Goal: Information Seeking & Learning: Learn about a topic

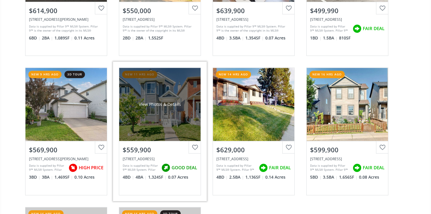
scroll to position [160, 0]
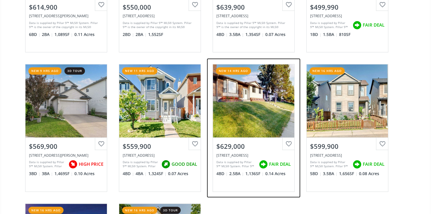
click at [247, 117] on div "View Photos & Details" at bounding box center [253, 100] width 81 height 73
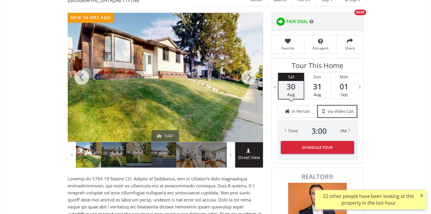
scroll to position [26, 0]
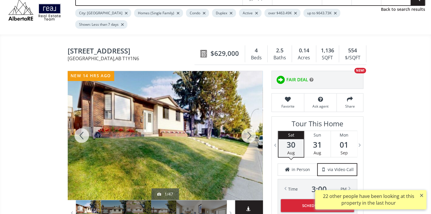
click at [248, 125] on div at bounding box center [249, 135] width 28 height 129
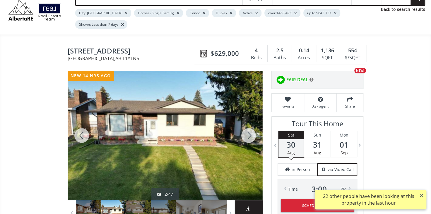
click at [248, 125] on div at bounding box center [249, 135] width 28 height 129
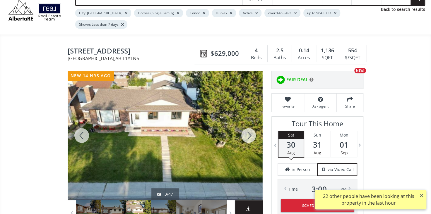
click at [248, 125] on div at bounding box center [249, 135] width 28 height 129
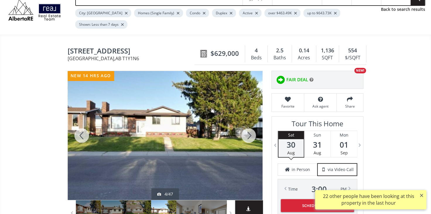
click at [248, 126] on div at bounding box center [249, 135] width 28 height 129
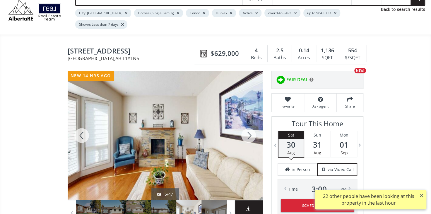
click at [248, 123] on div at bounding box center [249, 135] width 28 height 129
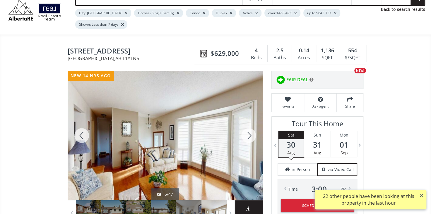
click at [248, 123] on div at bounding box center [249, 135] width 28 height 129
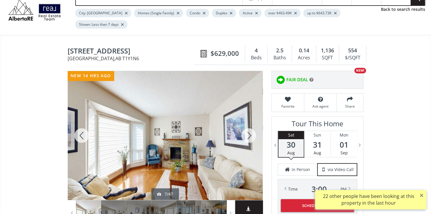
click at [248, 123] on div at bounding box center [249, 135] width 28 height 129
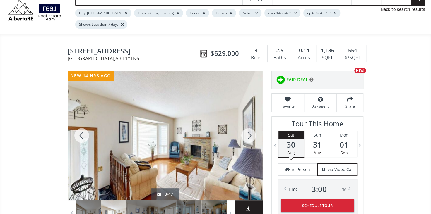
click at [248, 123] on div at bounding box center [249, 135] width 28 height 129
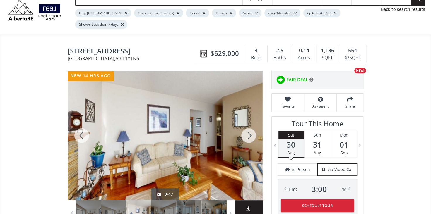
click at [248, 123] on div at bounding box center [249, 135] width 28 height 129
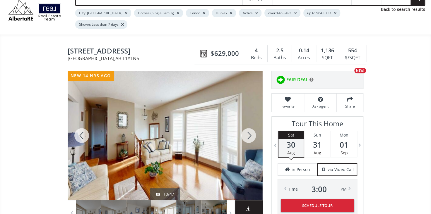
click at [248, 123] on div at bounding box center [249, 135] width 28 height 129
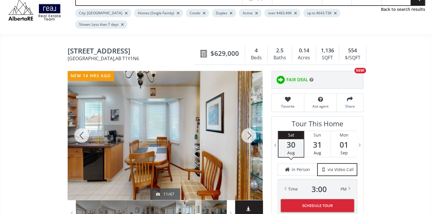
click at [248, 123] on div at bounding box center [249, 135] width 28 height 129
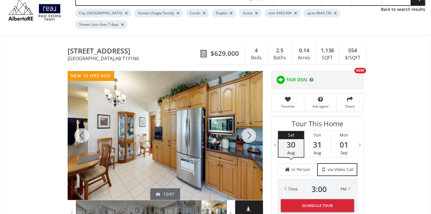
click at [248, 123] on div at bounding box center [249, 135] width 28 height 129
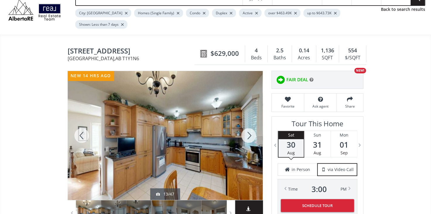
click at [248, 123] on div at bounding box center [249, 135] width 28 height 129
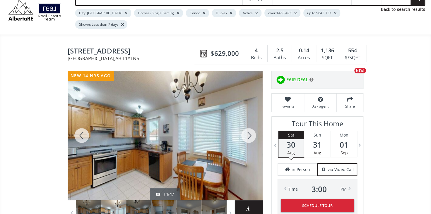
click at [248, 123] on div at bounding box center [249, 135] width 28 height 129
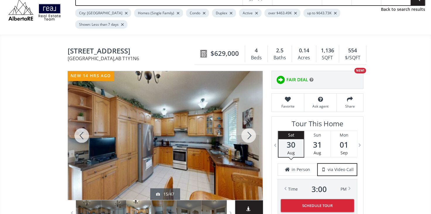
click at [248, 123] on div at bounding box center [249, 135] width 28 height 129
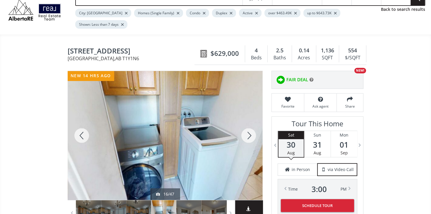
click at [248, 123] on div at bounding box center [249, 135] width 28 height 129
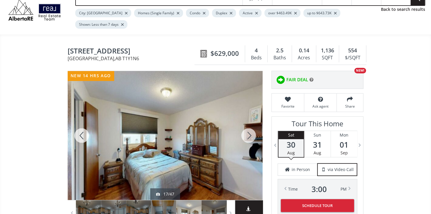
click at [248, 123] on div at bounding box center [249, 135] width 28 height 129
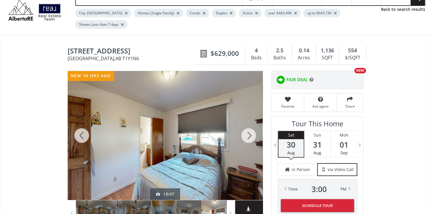
click at [248, 123] on div at bounding box center [249, 135] width 28 height 129
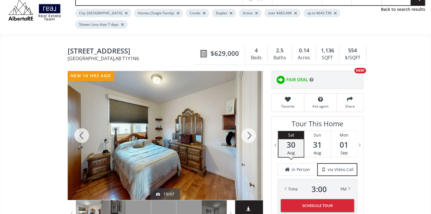
click at [248, 123] on div at bounding box center [249, 135] width 28 height 129
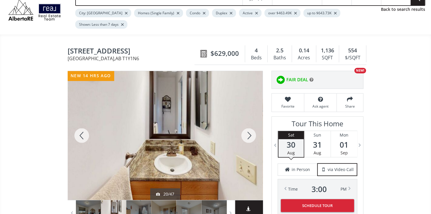
click at [248, 123] on div at bounding box center [249, 135] width 28 height 129
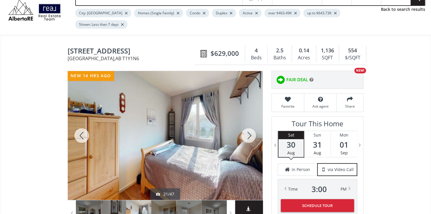
click at [248, 123] on div at bounding box center [249, 135] width 28 height 129
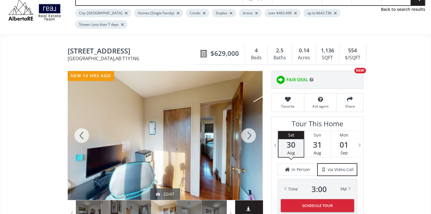
click at [249, 123] on div at bounding box center [249, 135] width 28 height 129
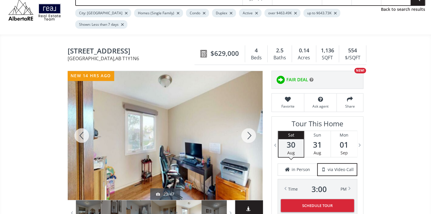
click at [249, 123] on div at bounding box center [249, 135] width 28 height 129
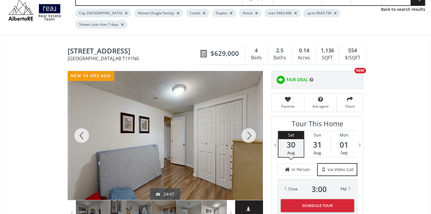
click at [249, 123] on div at bounding box center [249, 135] width 28 height 129
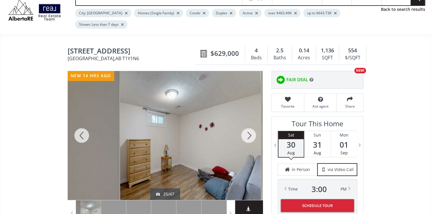
click at [249, 123] on div at bounding box center [249, 135] width 28 height 129
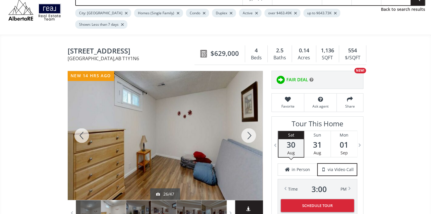
click at [249, 123] on div at bounding box center [249, 135] width 28 height 129
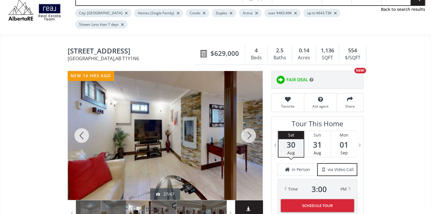
click at [249, 123] on div at bounding box center [249, 135] width 28 height 129
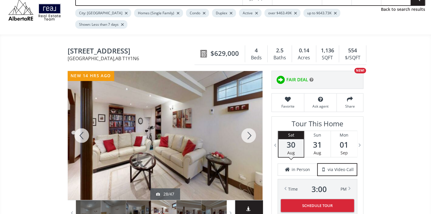
click at [249, 123] on div at bounding box center [249, 135] width 28 height 129
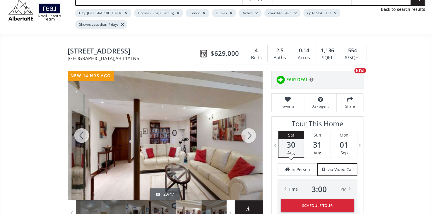
click at [249, 123] on div at bounding box center [249, 135] width 28 height 129
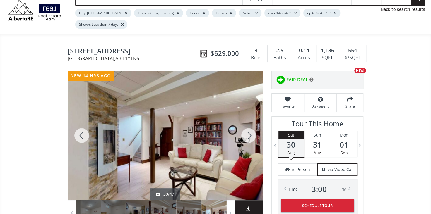
click at [249, 123] on div at bounding box center [249, 135] width 28 height 129
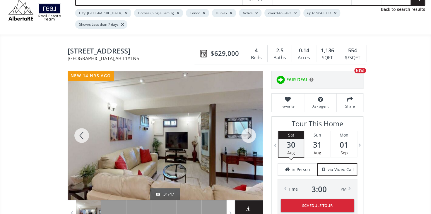
click at [249, 123] on div at bounding box center [249, 135] width 28 height 129
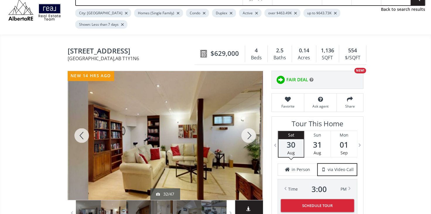
click at [249, 123] on div at bounding box center [249, 135] width 28 height 129
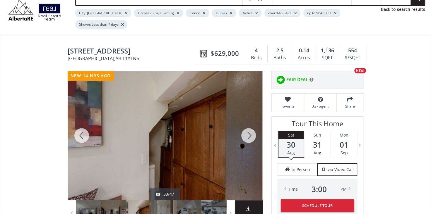
click at [249, 123] on div at bounding box center [249, 135] width 28 height 129
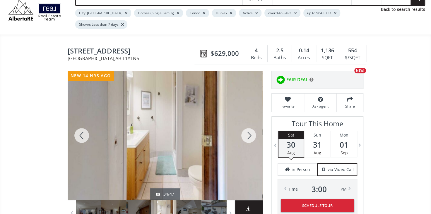
click at [249, 123] on div at bounding box center [249, 135] width 28 height 129
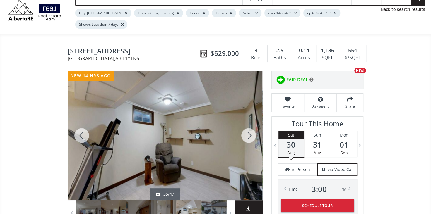
click at [249, 123] on div at bounding box center [249, 135] width 28 height 129
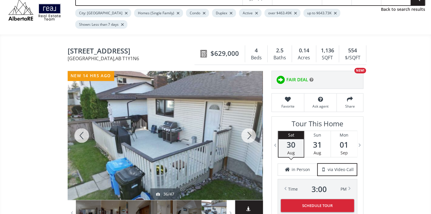
click at [249, 123] on div at bounding box center [249, 135] width 28 height 129
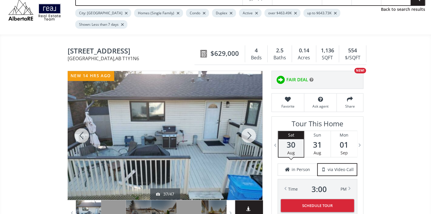
click at [249, 123] on div at bounding box center [249, 135] width 28 height 129
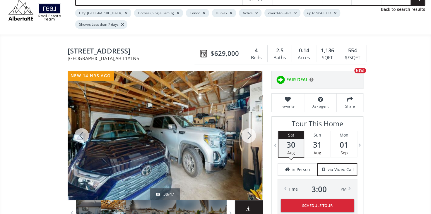
click at [81, 124] on div at bounding box center [82, 135] width 28 height 129
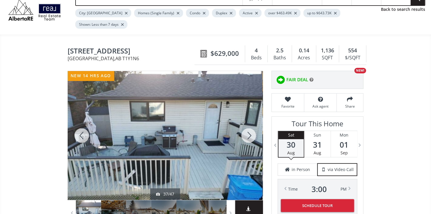
click at [81, 124] on div at bounding box center [82, 135] width 28 height 129
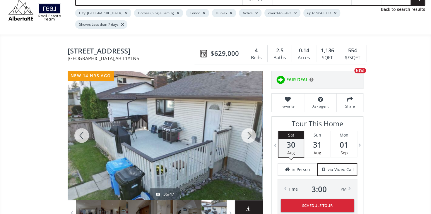
click at [249, 124] on div at bounding box center [249, 135] width 28 height 129
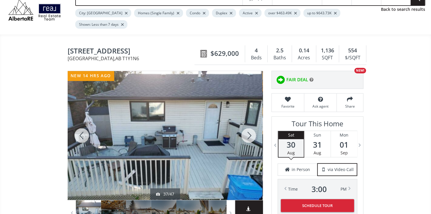
click at [249, 124] on div at bounding box center [249, 135] width 28 height 129
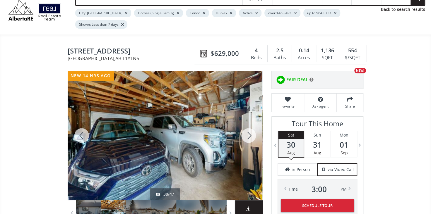
click at [249, 124] on div at bounding box center [249, 135] width 28 height 129
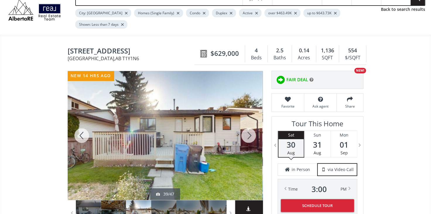
click at [250, 125] on div at bounding box center [249, 135] width 28 height 129
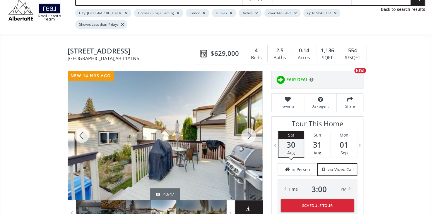
click at [248, 126] on div at bounding box center [249, 135] width 28 height 129
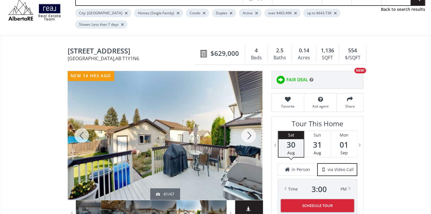
click at [248, 126] on div at bounding box center [249, 135] width 28 height 129
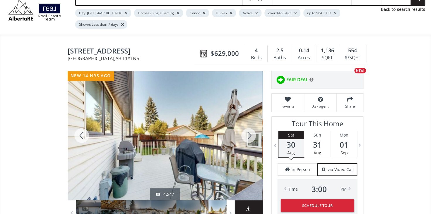
click at [248, 126] on div at bounding box center [249, 135] width 28 height 129
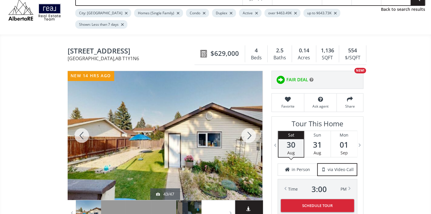
click at [248, 123] on div at bounding box center [249, 135] width 28 height 129
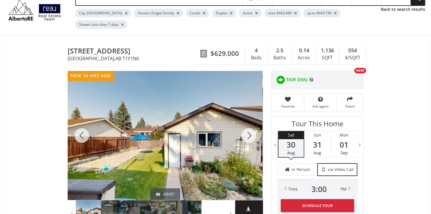
click at [248, 123] on div at bounding box center [249, 135] width 28 height 129
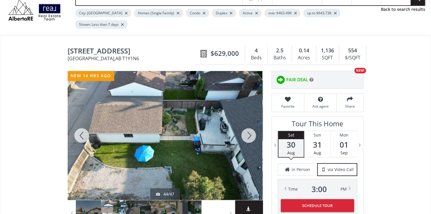
click at [242, 127] on div at bounding box center [249, 135] width 28 height 129
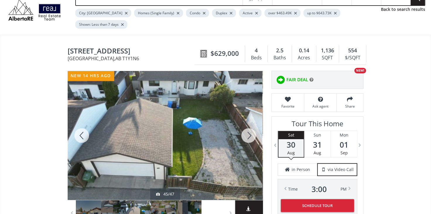
click at [243, 129] on div at bounding box center [249, 135] width 28 height 129
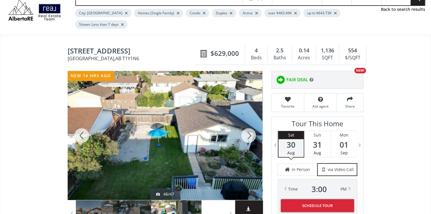
click at [243, 129] on div at bounding box center [249, 135] width 28 height 129
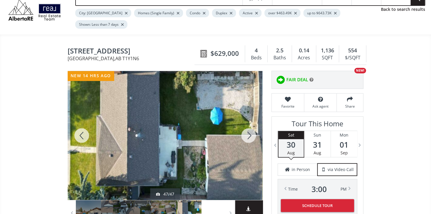
click at [243, 129] on div at bounding box center [249, 135] width 28 height 129
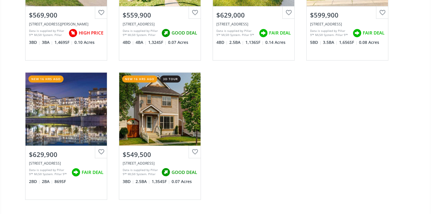
scroll to position [293, 0]
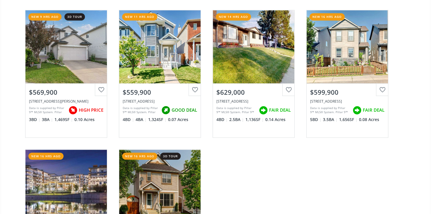
scroll to position [266, 0]
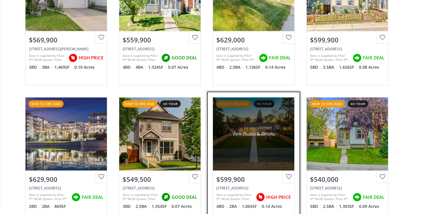
click at [259, 140] on div "View Photos & Details" at bounding box center [253, 134] width 81 height 73
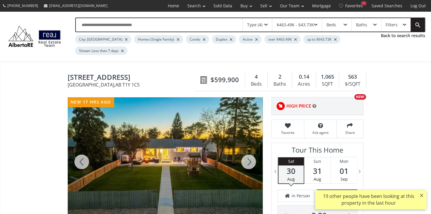
click at [248, 154] on div at bounding box center [249, 162] width 28 height 129
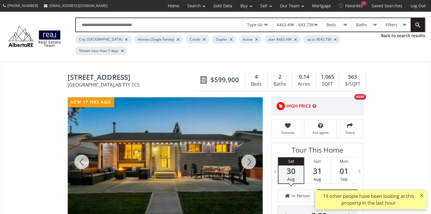
click at [248, 154] on div at bounding box center [249, 162] width 28 height 129
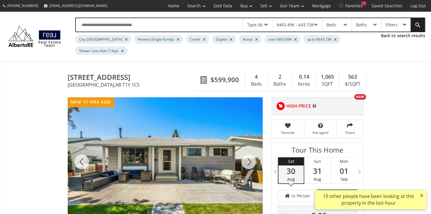
click at [248, 153] on div at bounding box center [249, 162] width 28 height 129
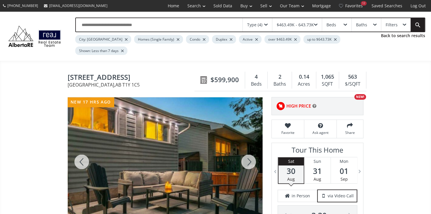
click at [84, 150] on div at bounding box center [82, 162] width 28 height 129
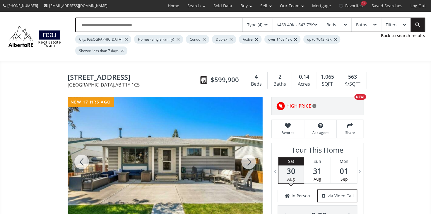
click at [84, 150] on div at bounding box center [82, 162] width 28 height 129
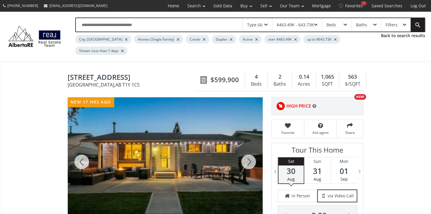
click at [83, 150] on div at bounding box center [82, 162] width 28 height 129
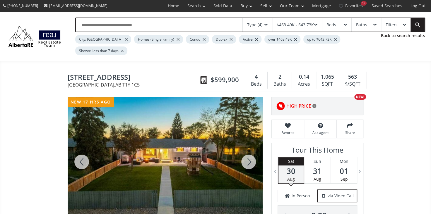
click at [83, 151] on div at bounding box center [82, 162] width 28 height 129
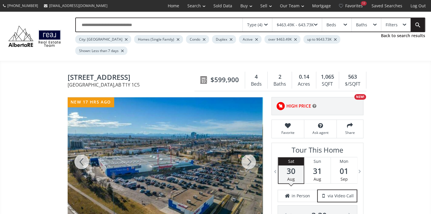
click at [249, 151] on div at bounding box center [249, 162] width 28 height 129
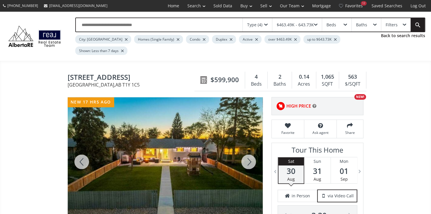
click at [249, 151] on div at bounding box center [249, 162] width 28 height 129
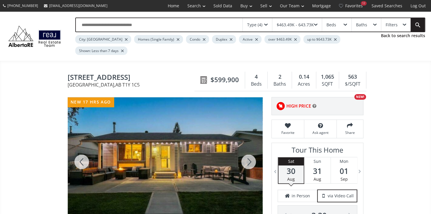
click at [249, 151] on div at bounding box center [249, 162] width 28 height 129
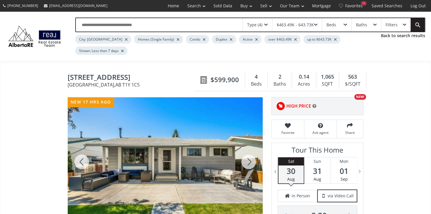
click at [249, 151] on div at bounding box center [249, 162] width 28 height 129
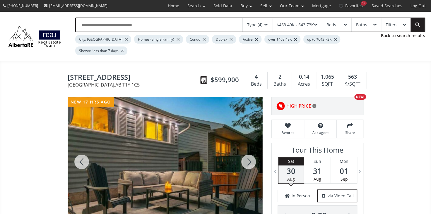
click at [249, 151] on div at bounding box center [249, 162] width 28 height 129
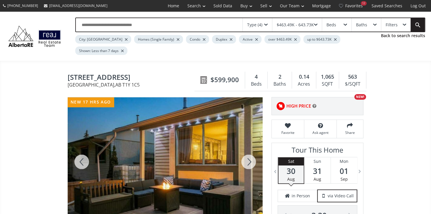
click at [249, 151] on div at bounding box center [249, 162] width 28 height 129
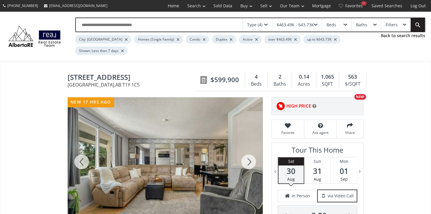
click at [249, 151] on div at bounding box center [249, 162] width 28 height 129
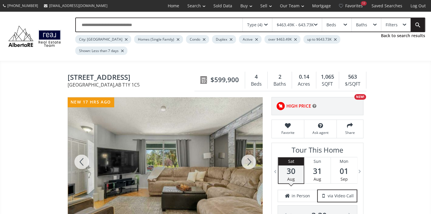
click at [249, 151] on div at bounding box center [249, 162] width 28 height 129
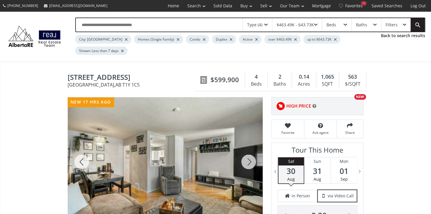
click at [249, 151] on div at bounding box center [249, 162] width 28 height 129
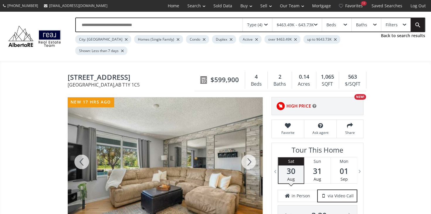
click at [249, 151] on div at bounding box center [249, 162] width 28 height 129
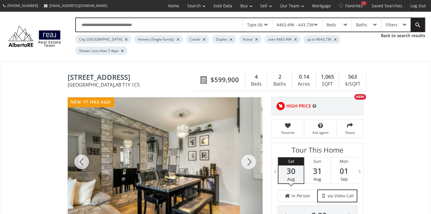
click at [249, 151] on div at bounding box center [249, 162] width 28 height 129
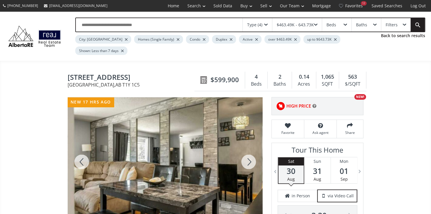
click at [249, 151] on div at bounding box center [249, 162] width 28 height 129
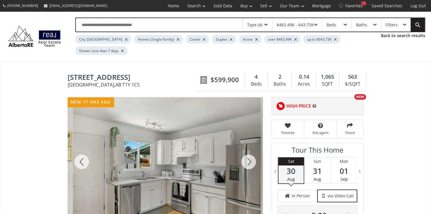
click at [249, 151] on div at bounding box center [249, 162] width 28 height 129
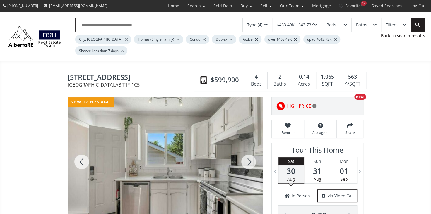
click at [250, 151] on div at bounding box center [249, 162] width 28 height 129
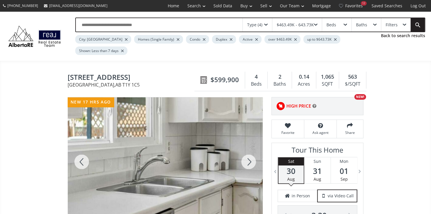
click at [250, 152] on div at bounding box center [249, 162] width 28 height 129
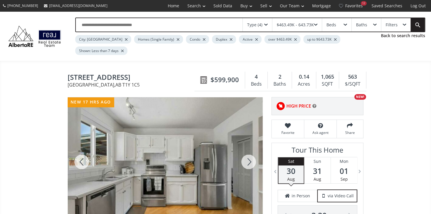
click at [250, 152] on div at bounding box center [249, 162] width 28 height 129
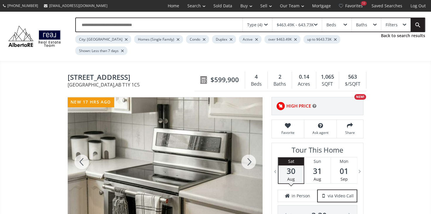
click at [250, 152] on div at bounding box center [249, 162] width 28 height 129
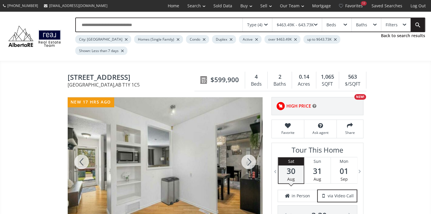
click at [250, 152] on div at bounding box center [249, 162] width 28 height 129
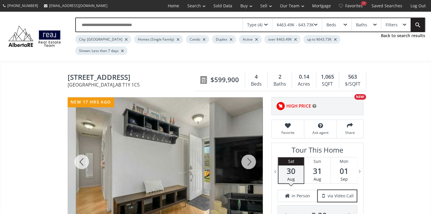
click at [250, 152] on div at bounding box center [249, 162] width 28 height 129
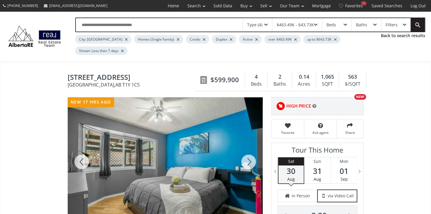
click at [250, 152] on div at bounding box center [249, 162] width 28 height 129
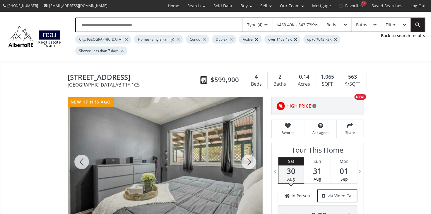
click at [250, 153] on div at bounding box center [249, 162] width 28 height 129
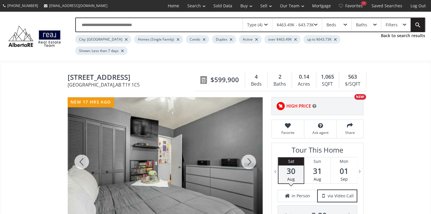
click at [250, 153] on div at bounding box center [249, 162] width 28 height 129
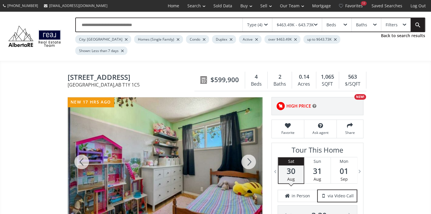
click at [250, 153] on div at bounding box center [249, 162] width 28 height 129
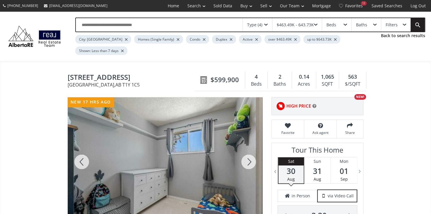
click at [250, 153] on div at bounding box center [249, 162] width 28 height 129
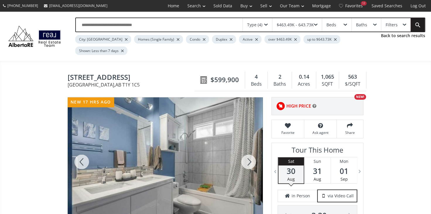
click at [249, 152] on div at bounding box center [249, 162] width 28 height 129
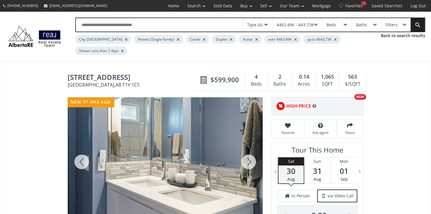
click at [249, 152] on div at bounding box center [249, 162] width 28 height 129
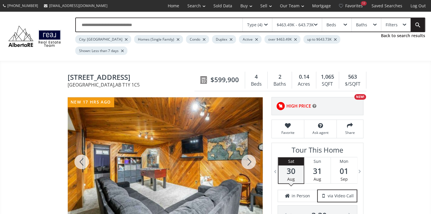
click at [249, 152] on div at bounding box center [249, 162] width 28 height 129
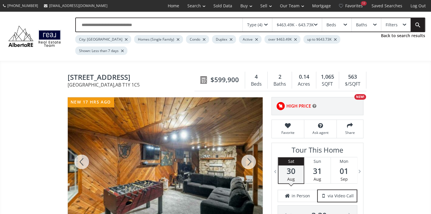
click at [249, 152] on div at bounding box center [249, 162] width 28 height 129
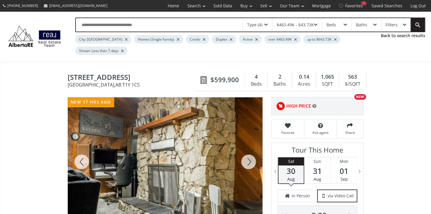
click at [249, 152] on div at bounding box center [249, 162] width 28 height 129
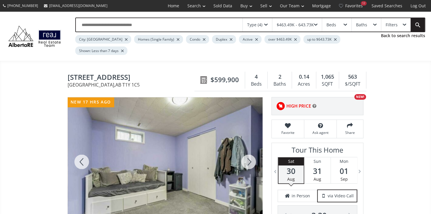
click at [249, 152] on div at bounding box center [249, 162] width 28 height 129
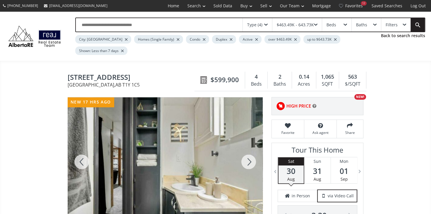
click at [249, 152] on div at bounding box center [249, 162] width 28 height 129
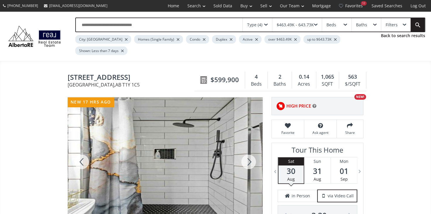
click at [249, 152] on div at bounding box center [249, 162] width 28 height 129
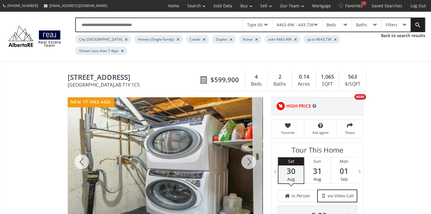
click at [249, 152] on div at bounding box center [249, 162] width 28 height 129
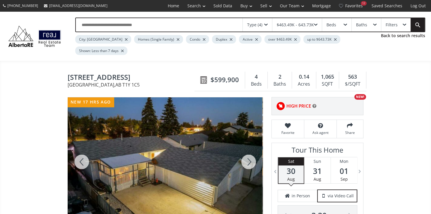
click at [249, 150] on div at bounding box center [249, 162] width 28 height 129
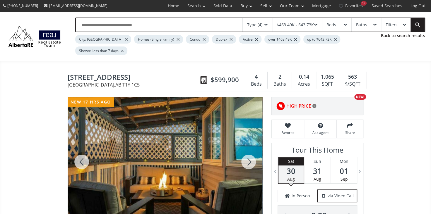
click at [249, 150] on div at bounding box center [249, 162] width 28 height 129
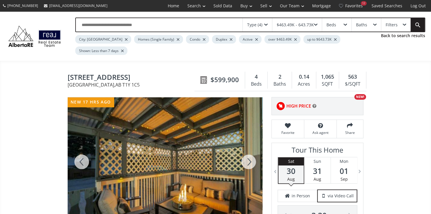
click at [249, 150] on div at bounding box center [249, 162] width 28 height 129
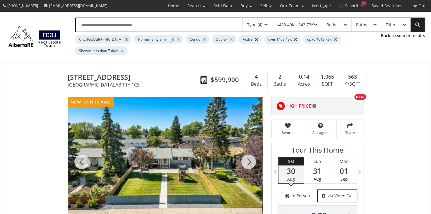
click at [249, 152] on div at bounding box center [249, 162] width 28 height 129
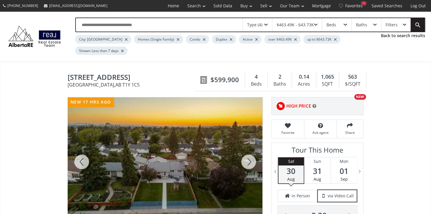
click at [249, 152] on div at bounding box center [249, 162] width 28 height 129
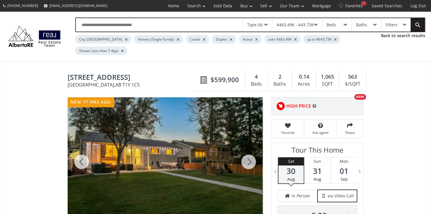
click at [83, 149] on div at bounding box center [82, 162] width 28 height 129
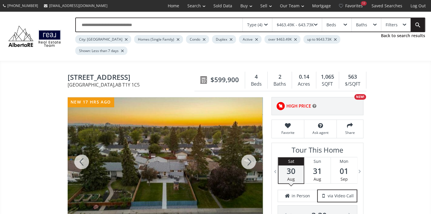
click at [250, 150] on div at bounding box center [249, 162] width 28 height 129
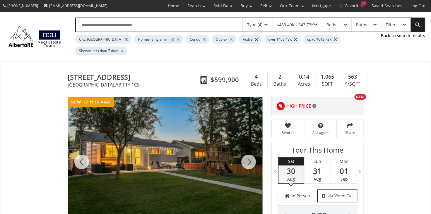
click at [250, 150] on div at bounding box center [249, 162] width 28 height 129
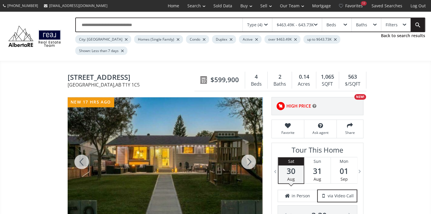
click at [250, 150] on div at bounding box center [249, 162] width 28 height 129
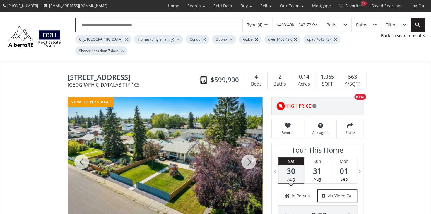
click at [250, 153] on div at bounding box center [249, 162] width 28 height 129
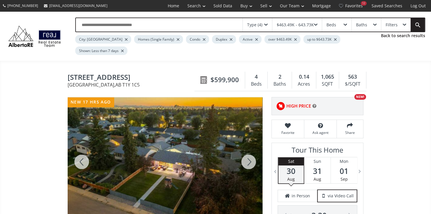
click at [250, 154] on div at bounding box center [249, 162] width 28 height 129
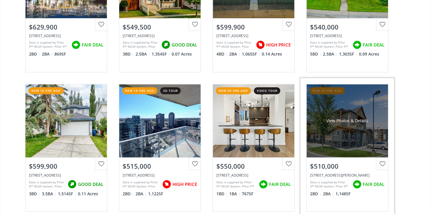
scroll to position [426, 0]
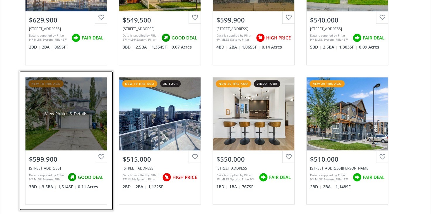
click at [60, 118] on div "View Photos & Details" at bounding box center [65, 113] width 81 height 73
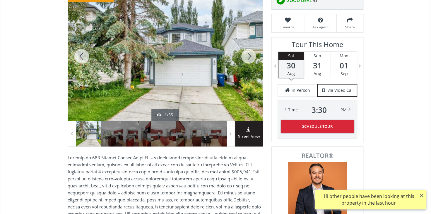
scroll to position [106, 0]
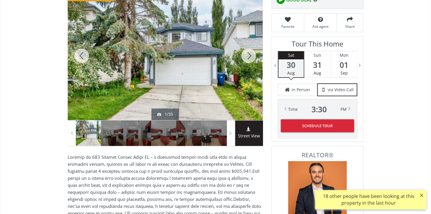
click at [248, 48] on div at bounding box center [249, 55] width 28 height 129
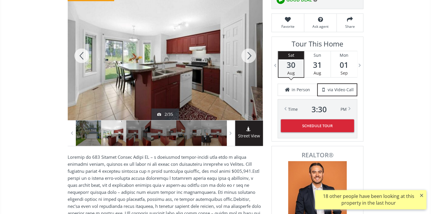
click at [248, 46] on div at bounding box center [249, 55] width 28 height 129
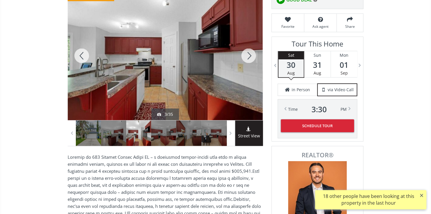
click at [248, 46] on div at bounding box center [249, 55] width 28 height 129
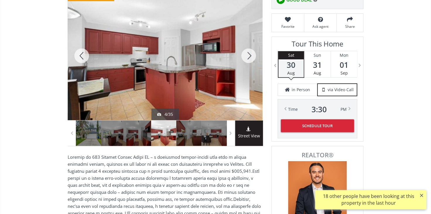
click at [248, 46] on div at bounding box center [249, 55] width 28 height 129
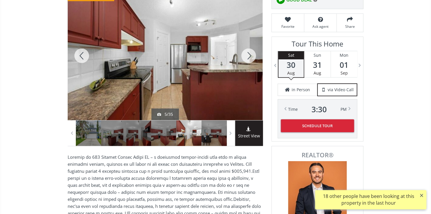
click at [248, 46] on div at bounding box center [249, 55] width 28 height 129
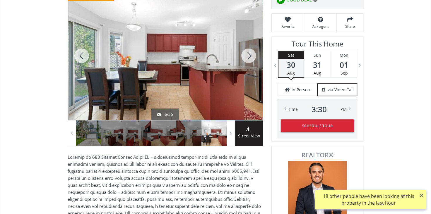
click at [248, 46] on div at bounding box center [249, 55] width 28 height 129
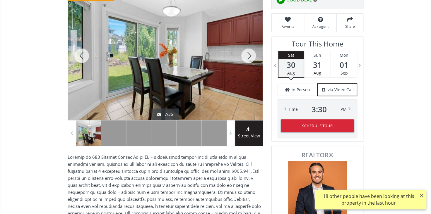
click at [248, 46] on div at bounding box center [249, 55] width 28 height 129
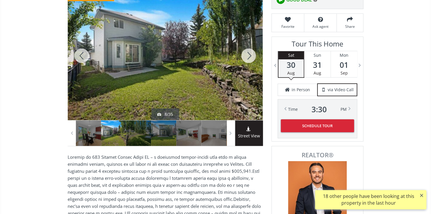
click at [248, 46] on div at bounding box center [249, 55] width 28 height 129
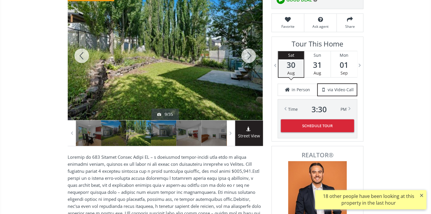
click at [86, 43] on div at bounding box center [82, 55] width 28 height 129
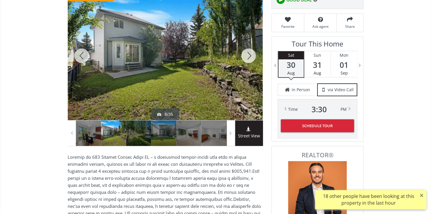
click at [248, 43] on div at bounding box center [249, 55] width 28 height 129
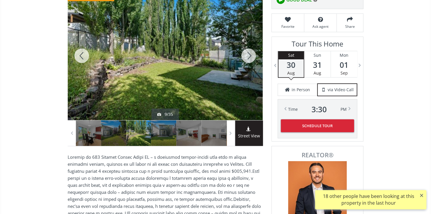
click at [248, 43] on div at bounding box center [249, 55] width 28 height 129
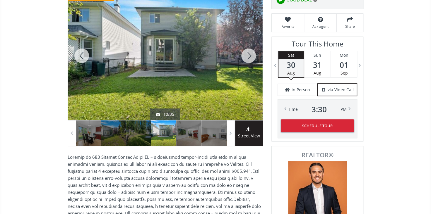
click at [248, 43] on div at bounding box center [249, 55] width 28 height 129
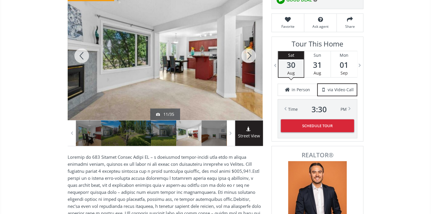
click at [248, 43] on div at bounding box center [249, 55] width 28 height 129
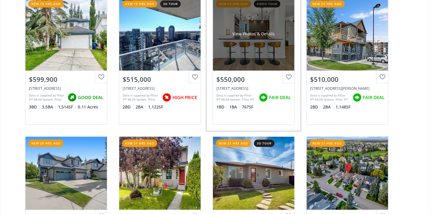
scroll to position [559, 0]
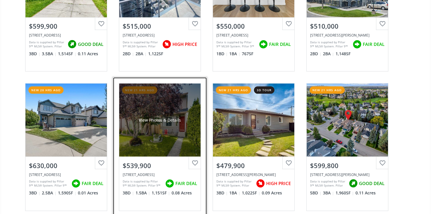
click at [157, 143] on div "View Photos & Details" at bounding box center [159, 119] width 81 height 73
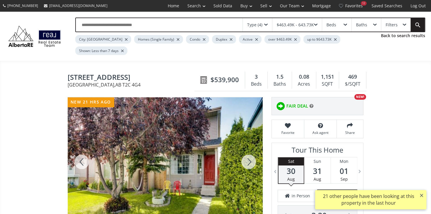
click at [249, 151] on div at bounding box center [249, 162] width 28 height 129
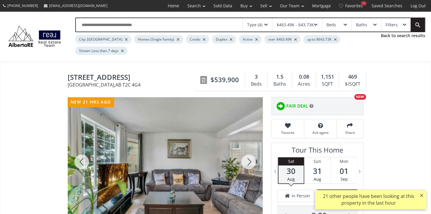
click at [249, 151] on div at bounding box center [249, 162] width 28 height 129
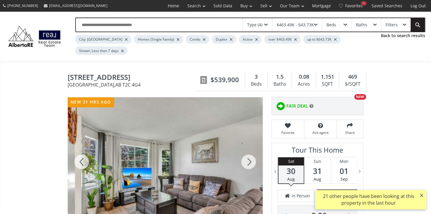
click at [249, 151] on div at bounding box center [249, 162] width 28 height 129
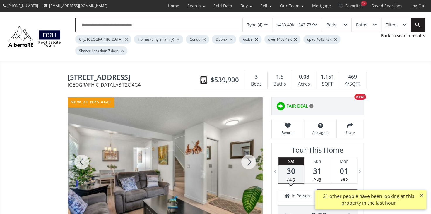
click at [249, 151] on div at bounding box center [249, 162] width 28 height 129
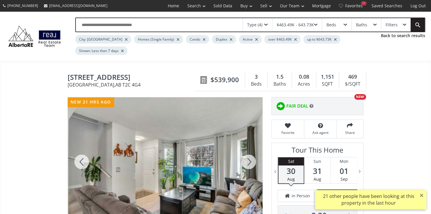
click at [249, 151] on div at bounding box center [249, 162] width 28 height 129
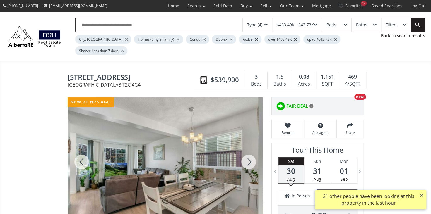
click at [249, 151] on div at bounding box center [249, 162] width 28 height 129
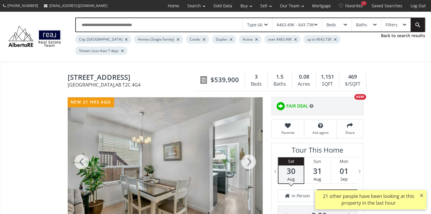
click at [249, 151] on div at bounding box center [249, 162] width 28 height 129
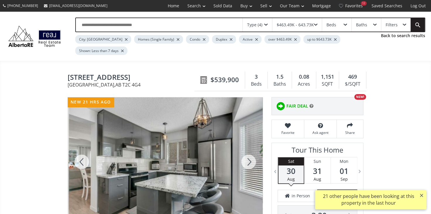
click at [249, 151] on div at bounding box center [249, 162] width 28 height 129
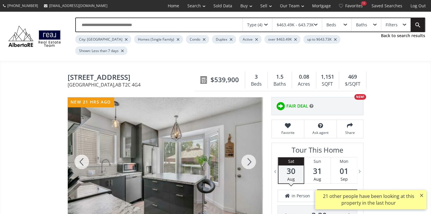
click at [249, 151] on div at bounding box center [249, 162] width 28 height 129
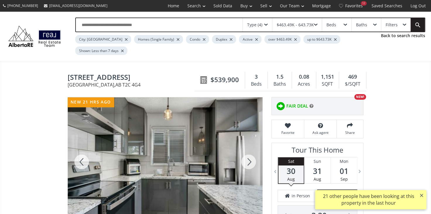
click at [249, 151] on div at bounding box center [249, 162] width 28 height 129
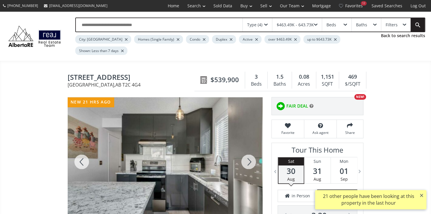
click at [249, 151] on div at bounding box center [249, 162] width 28 height 129
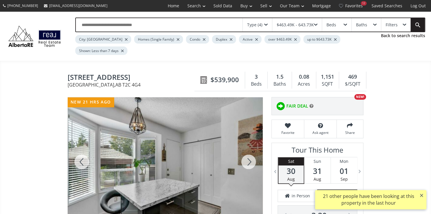
click at [249, 151] on div at bounding box center [249, 162] width 28 height 129
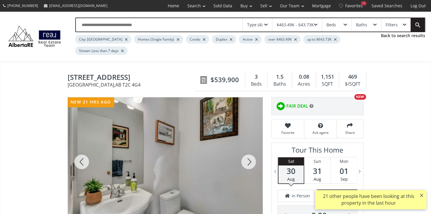
click at [249, 151] on div at bounding box center [249, 162] width 28 height 129
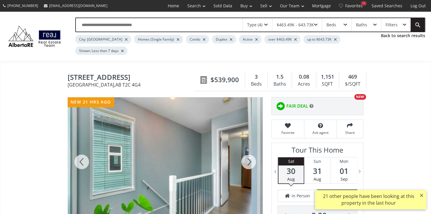
click at [249, 151] on div at bounding box center [249, 162] width 28 height 129
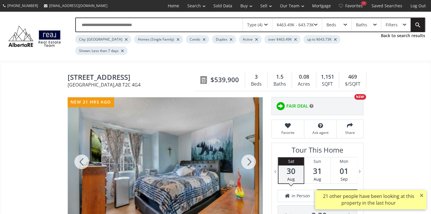
click at [249, 151] on div at bounding box center [249, 162] width 28 height 129
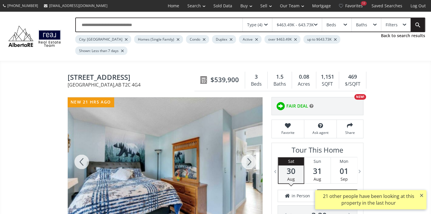
click at [249, 151] on div at bounding box center [249, 162] width 28 height 129
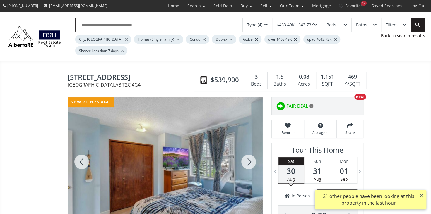
click at [249, 151] on div at bounding box center [249, 162] width 28 height 129
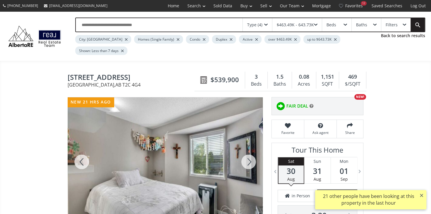
click at [249, 151] on div at bounding box center [249, 162] width 28 height 129
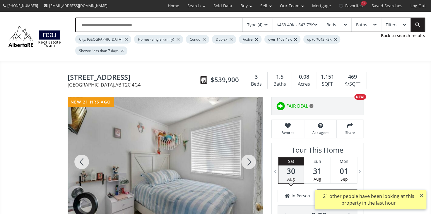
click at [249, 151] on div at bounding box center [249, 162] width 28 height 129
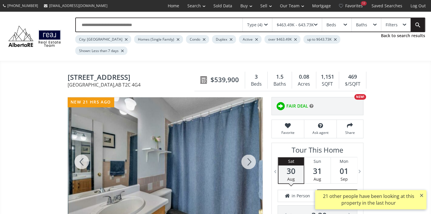
click at [249, 151] on div at bounding box center [249, 162] width 28 height 129
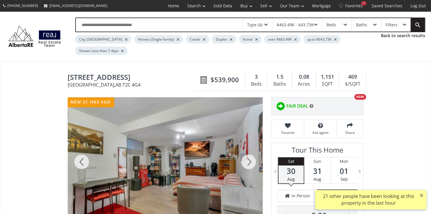
click at [249, 151] on div at bounding box center [249, 162] width 28 height 129
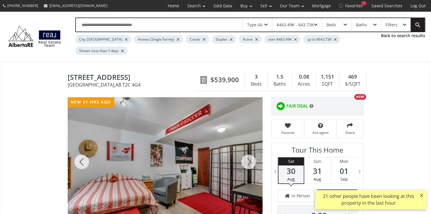
click at [249, 151] on div at bounding box center [249, 162] width 28 height 129
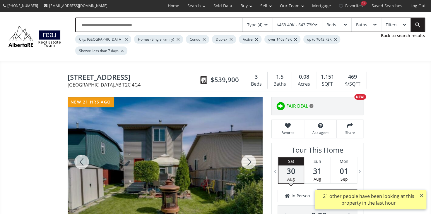
click at [249, 151] on div at bounding box center [249, 162] width 28 height 129
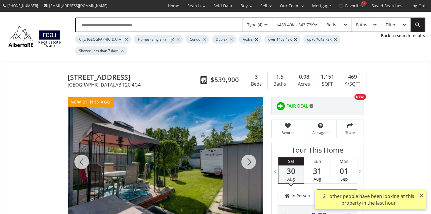
click at [82, 151] on div at bounding box center [82, 162] width 28 height 129
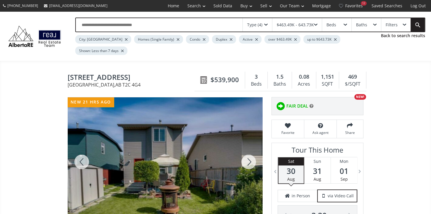
click at [250, 150] on div at bounding box center [249, 162] width 28 height 129
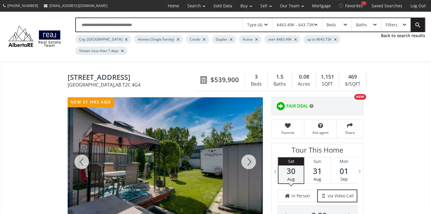
click at [250, 150] on div at bounding box center [249, 162] width 28 height 129
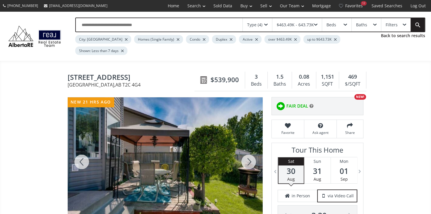
click at [250, 150] on div at bounding box center [249, 162] width 28 height 129
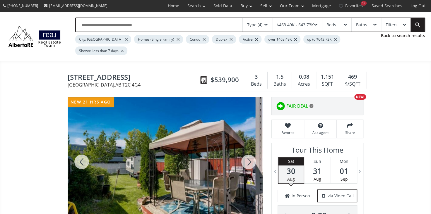
click at [250, 150] on div at bounding box center [249, 162] width 28 height 129
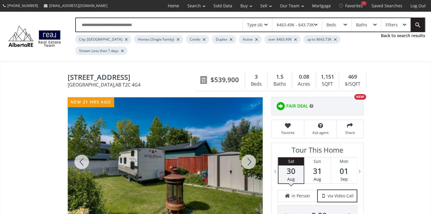
click at [250, 150] on div at bounding box center [249, 162] width 28 height 129
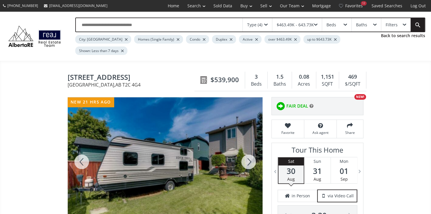
click at [250, 150] on div at bounding box center [249, 162] width 28 height 129
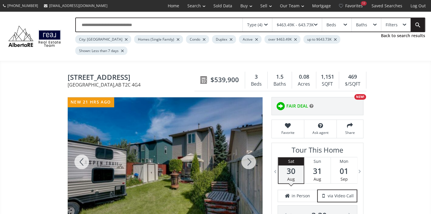
click at [250, 150] on div at bounding box center [249, 162] width 28 height 129
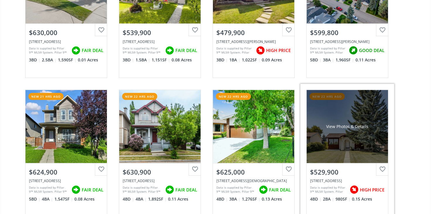
scroll to position [719, 0]
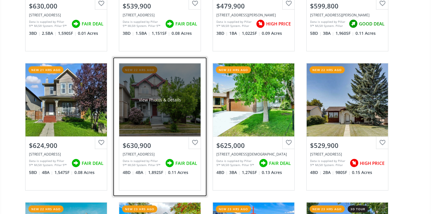
click at [151, 110] on div "View Photos & Details" at bounding box center [159, 100] width 81 height 73
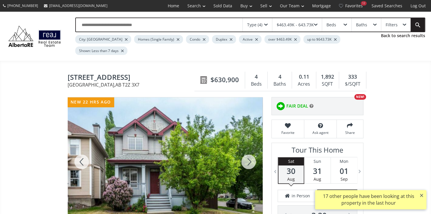
scroll to position [26, 0]
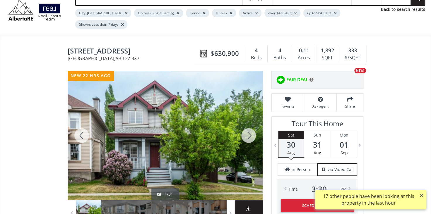
click at [248, 124] on div at bounding box center [249, 135] width 28 height 129
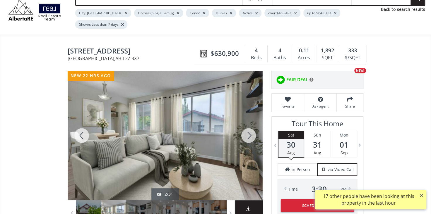
click at [248, 124] on div at bounding box center [249, 135] width 28 height 129
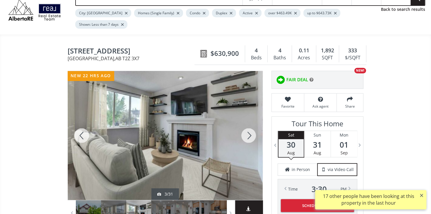
click at [248, 124] on div at bounding box center [249, 135] width 28 height 129
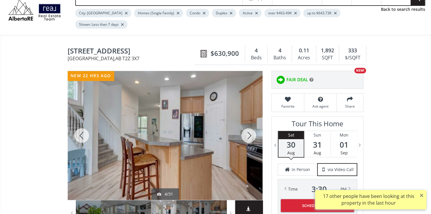
click at [248, 124] on div at bounding box center [249, 135] width 28 height 129
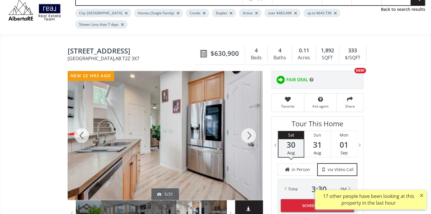
click at [248, 124] on div at bounding box center [249, 135] width 28 height 129
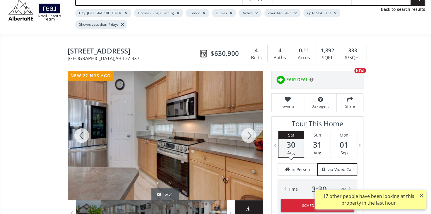
click at [248, 124] on div at bounding box center [249, 135] width 28 height 129
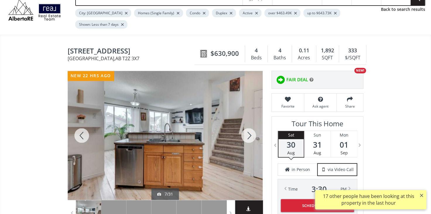
click at [248, 124] on div at bounding box center [249, 135] width 28 height 129
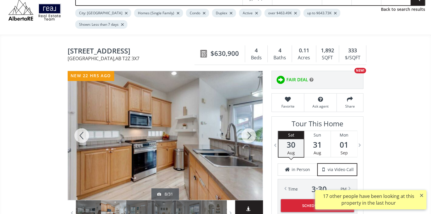
click at [248, 124] on div at bounding box center [249, 135] width 28 height 129
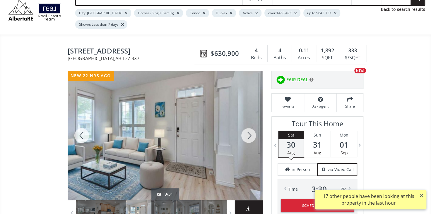
click at [248, 125] on div at bounding box center [249, 135] width 28 height 129
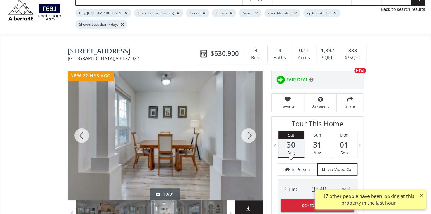
click at [248, 125] on div at bounding box center [249, 135] width 28 height 129
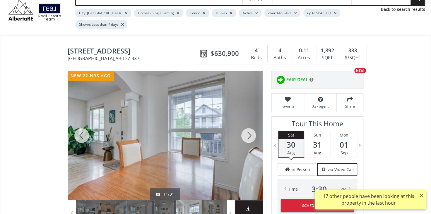
click at [248, 125] on div at bounding box center [249, 135] width 28 height 129
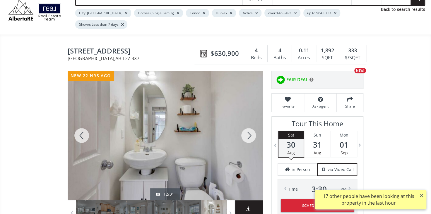
click at [248, 126] on div at bounding box center [249, 135] width 28 height 129
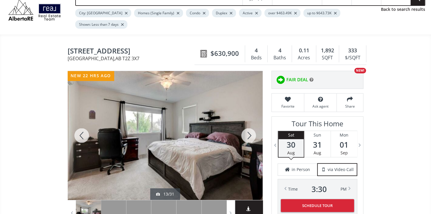
click at [247, 128] on div at bounding box center [249, 135] width 28 height 129
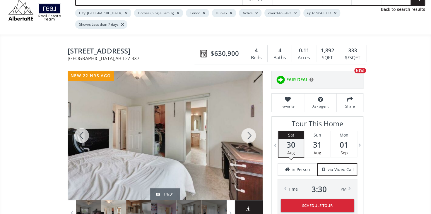
click at [247, 128] on div at bounding box center [249, 135] width 28 height 129
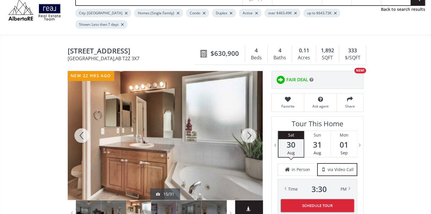
click at [247, 128] on div at bounding box center [249, 135] width 28 height 129
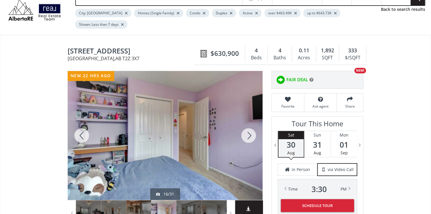
click at [247, 128] on div at bounding box center [249, 135] width 28 height 129
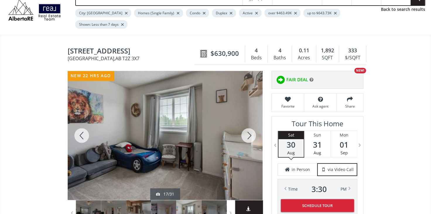
click at [247, 128] on div at bounding box center [249, 135] width 28 height 129
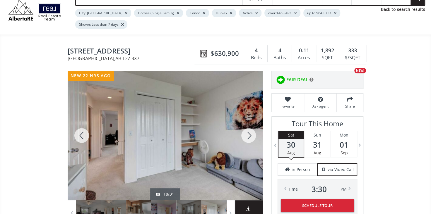
click at [247, 128] on div at bounding box center [249, 135] width 28 height 129
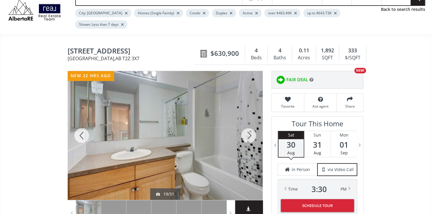
click at [247, 128] on div at bounding box center [249, 135] width 28 height 129
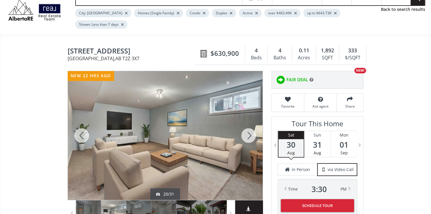
click at [250, 127] on div at bounding box center [249, 135] width 28 height 129
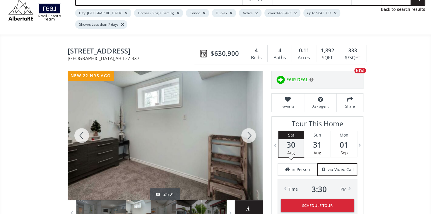
click at [250, 127] on div at bounding box center [249, 135] width 28 height 129
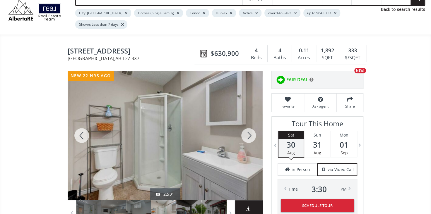
click at [250, 127] on div at bounding box center [249, 135] width 28 height 129
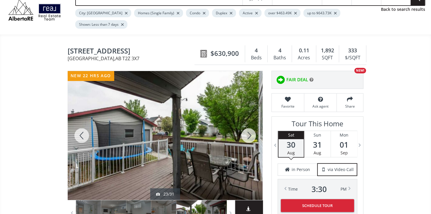
click at [250, 127] on div at bounding box center [249, 135] width 28 height 129
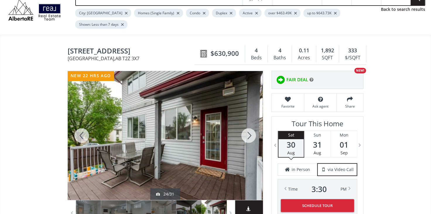
click at [250, 127] on div at bounding box center [249, 135] width 28 height 129
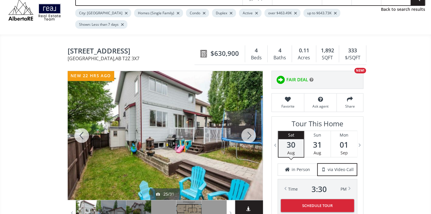
click at [250, 126] on div at bounding box center [249, 135] width 28 height 129
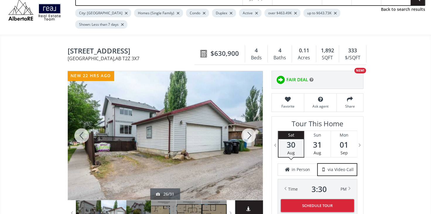
click at [250, 126] on div at bounding box center [249, 135] width 28 height 129
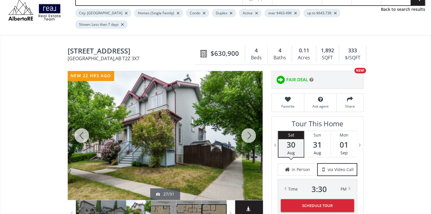
click at [249, 125] on div at bounding box center [249, 135] width 28 height 129
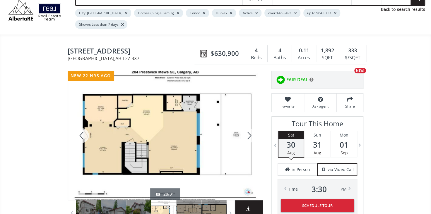
click at [249, 125] on div at bounding box center [249, 135] width 28 height 129
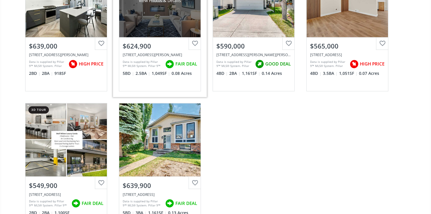
scroll to position [1624, 0]
